Goal: Navigation & Orientation: Find specific page/section

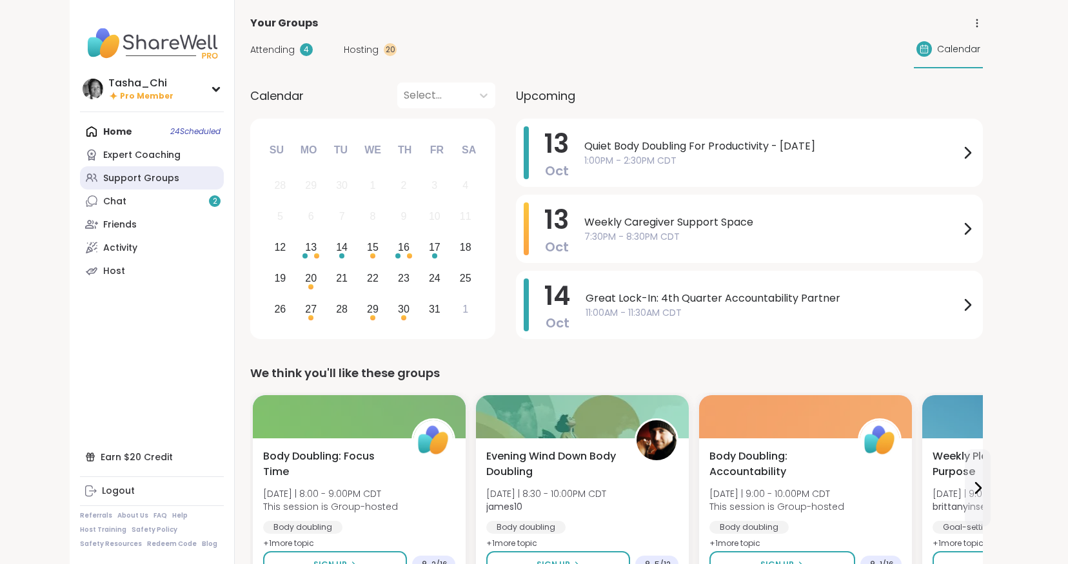
click at [101, 173] on link "Support Groups" at bounding box center [152, 177] width 144 height 23
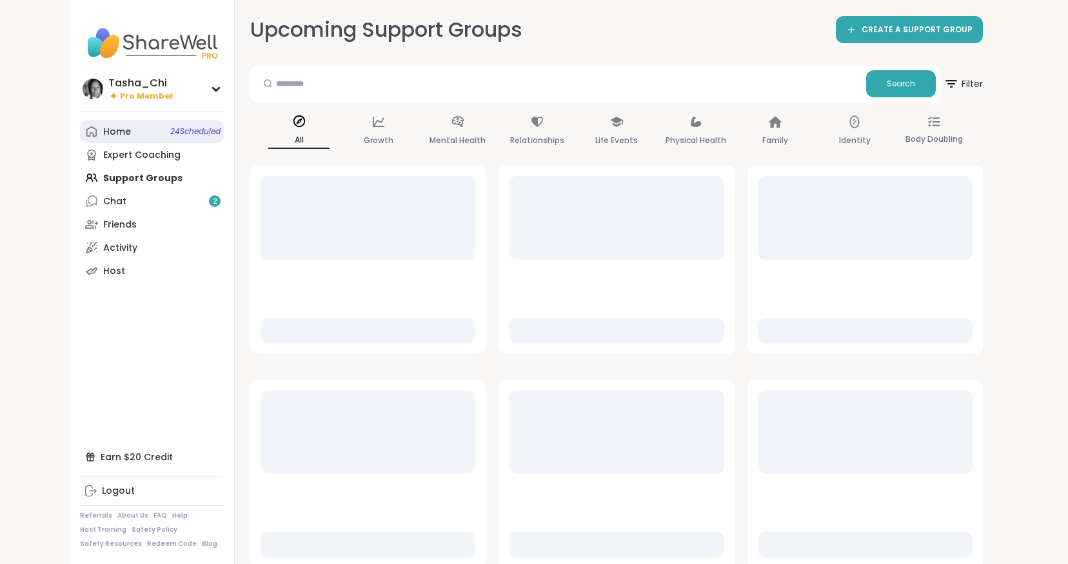
click at [117, 130] on div "Home 24 Scheduled" at bounding box center [117, 132] width 28 height 13
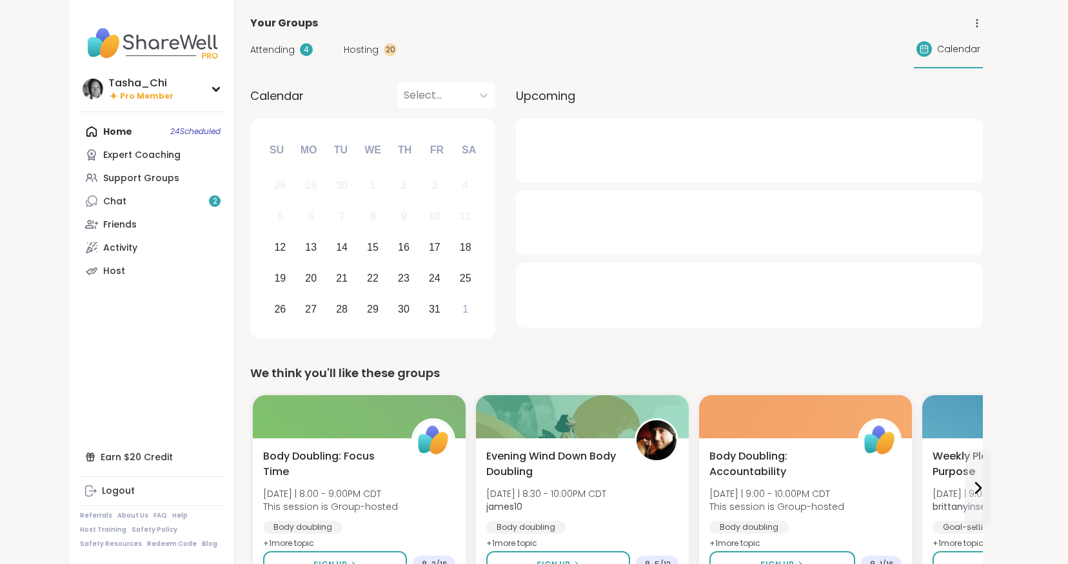
click at [369, 49] on span "Hosting" at bounding box center [361, 50] width 35 height 14
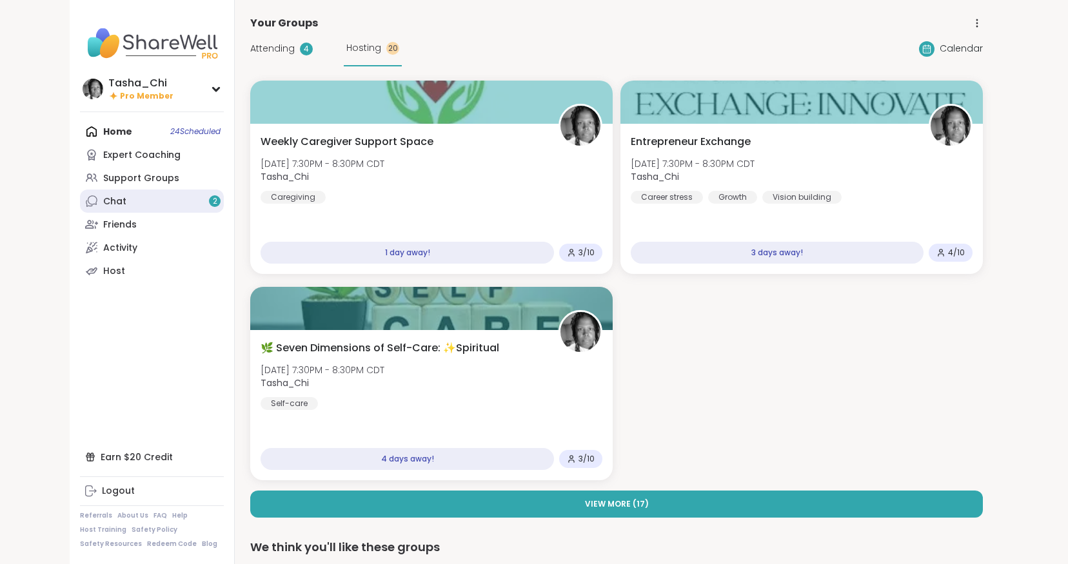
click at [141, 203] on link "Chat 2" at bounding box center [152, 201] width 144 height 23
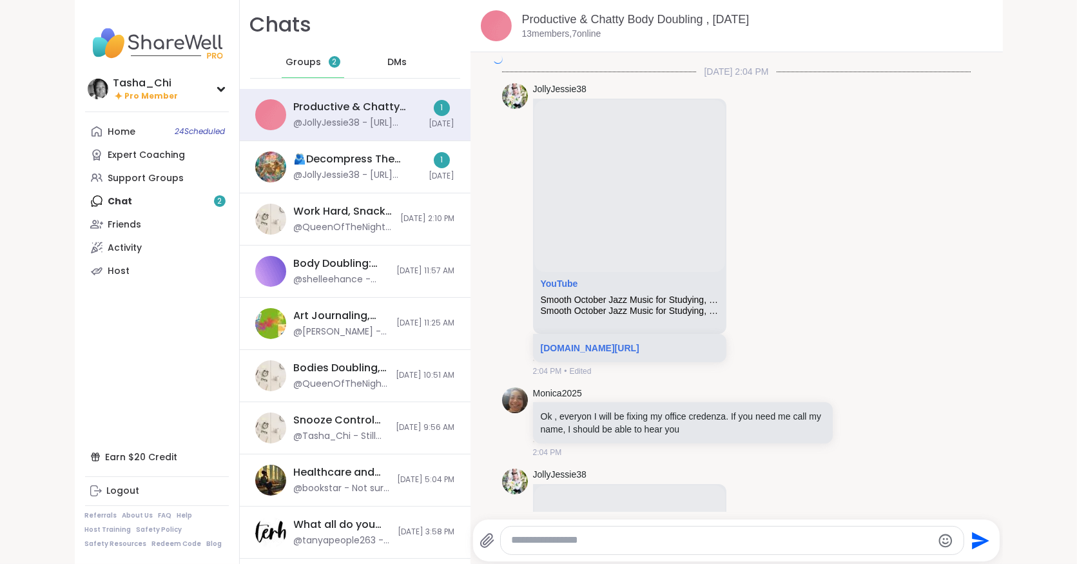
scroll to position [6018, 0]
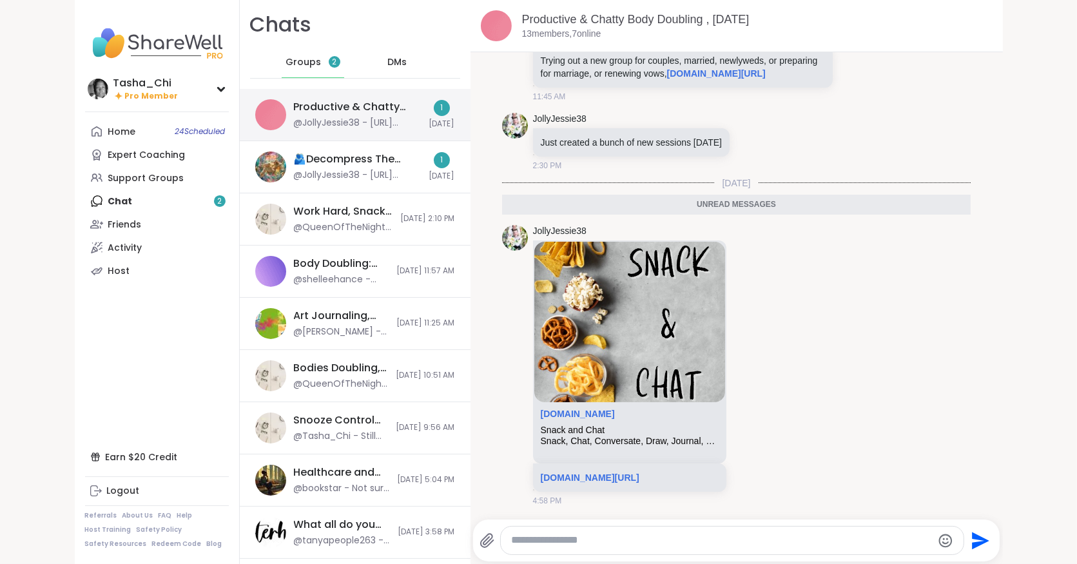
click at [369, 122] on div "@JollyJessie38 - [URL][DOMAIN_NAME]" at bounding box center [358, 123] width 128 height 13
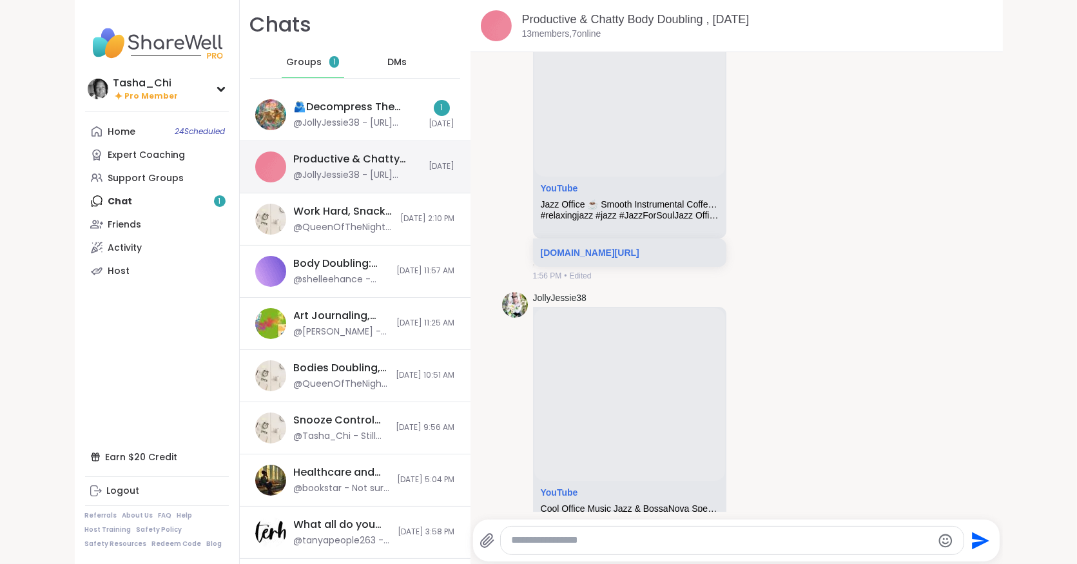
click at [355, 186] on div "Productive & Chatty Body Doubling , [DATE] @JollyJessie38 - [URL][DOMAIN_NAME] …" at bounding box center [355, 167] width 231 height 52
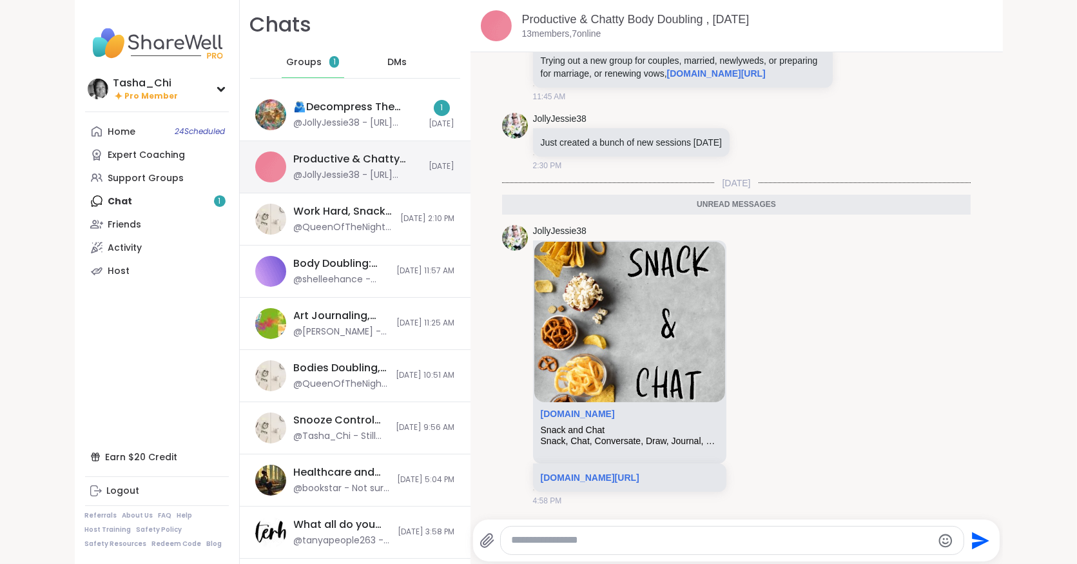
click at [353, 163] on div "Productive & Chatty Body Doubling , [DATE]" at bounding box center [358, 159] width 128 height 14
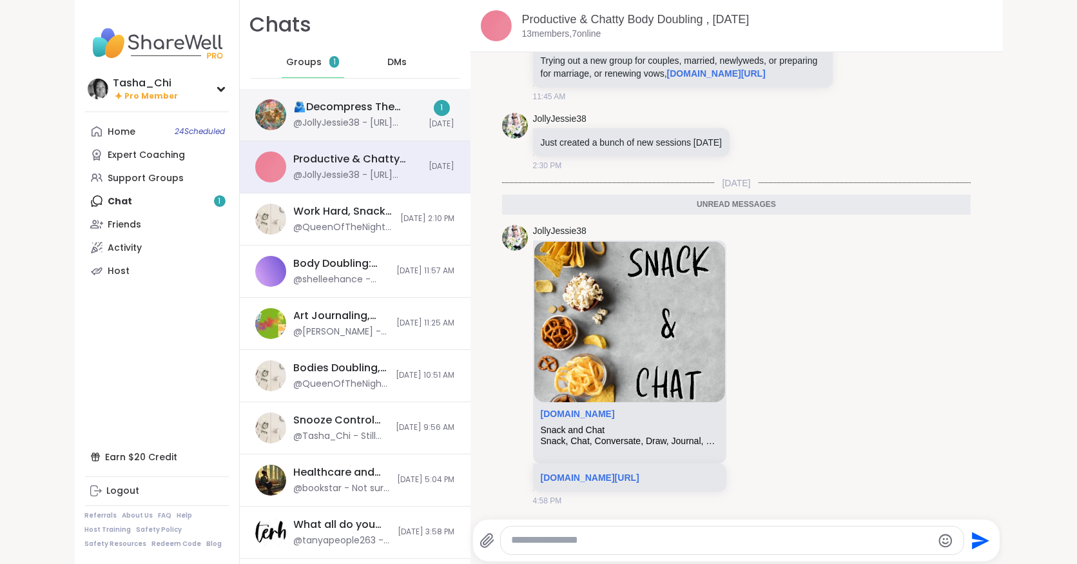
click at [348, 120] on div "@JollyJessie38 - [URL][DOMAIN_NAME]" at bounding box center [358, 123] width 128 height 13
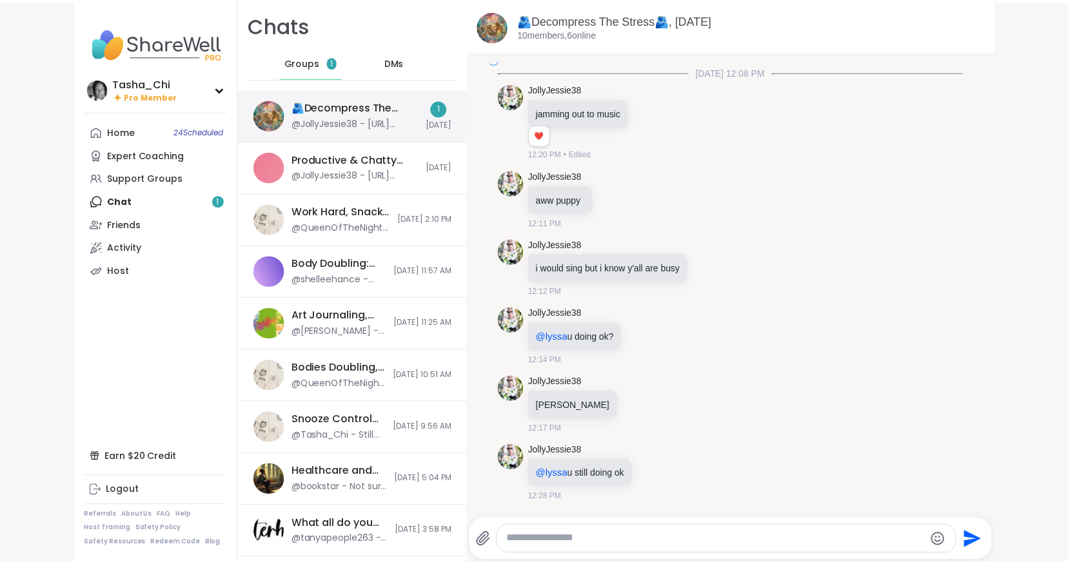
scroll to position [6193, 0]
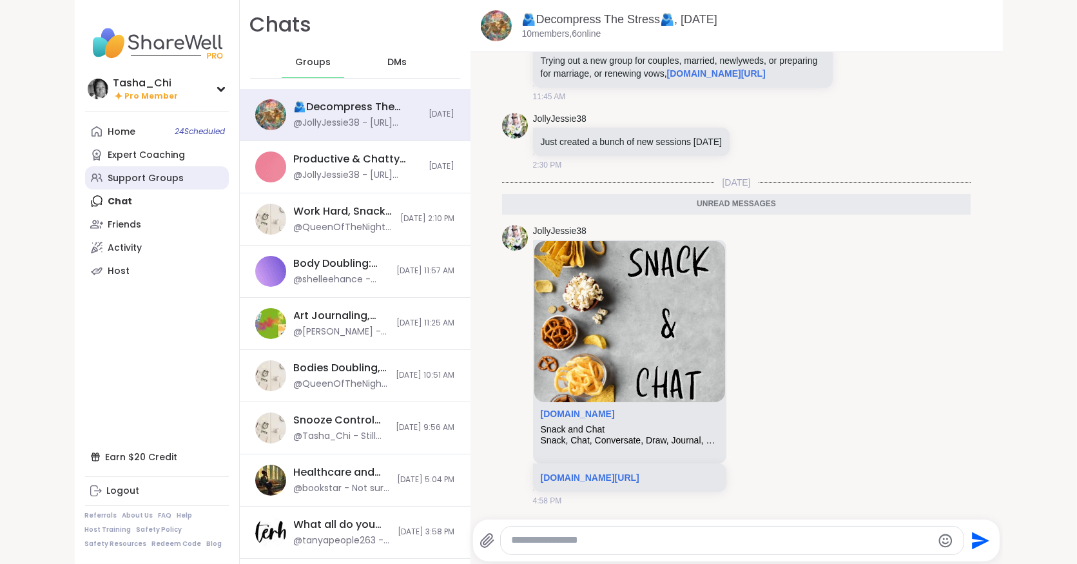
click at [129, 174] on div "Support Groups" at bounding box center [146, 178] width 76 height 13
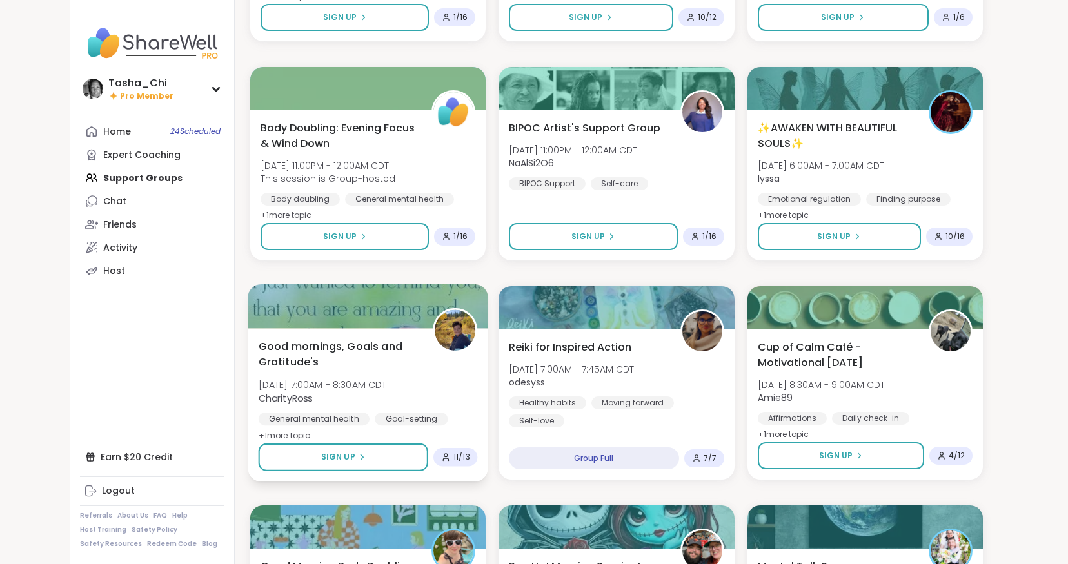
scroll to position [1354, 0]
